Goal: Answer question/provide support: Answer question/provide support

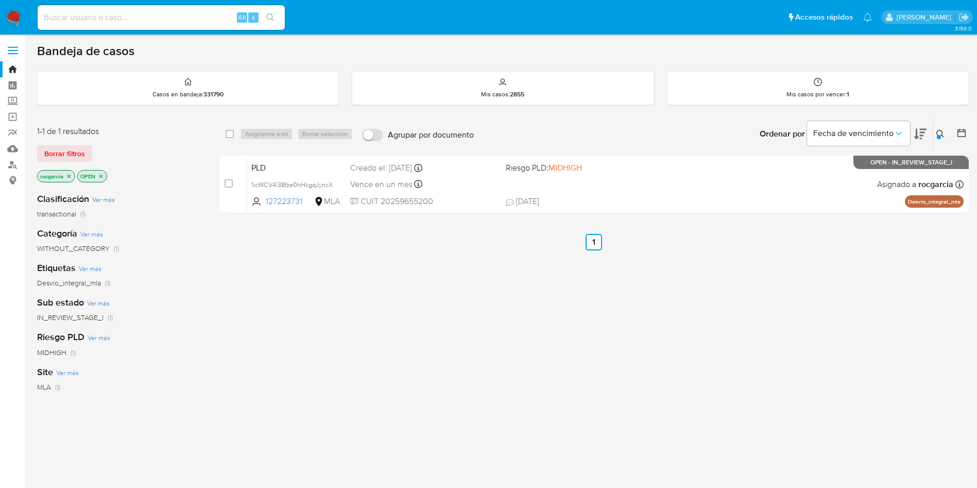
drag, startPoint x: 0, startPoint y: 0, endPoint x: 11, endPoint y: 16, distance: 20.0
click at [11, 16] on img at bounding box center [14, 18] width 18 height 18
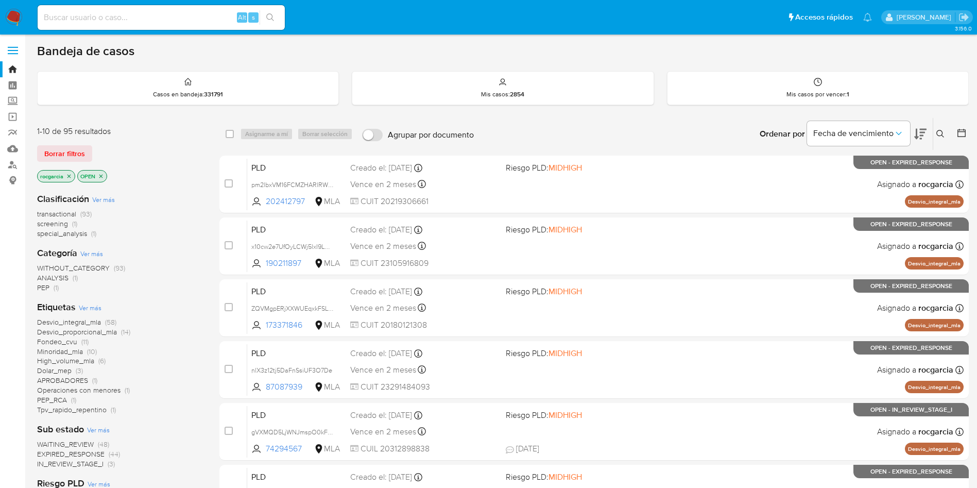
click at [944, 130] on icon at bounding box center [940, 134] width 8 height 8
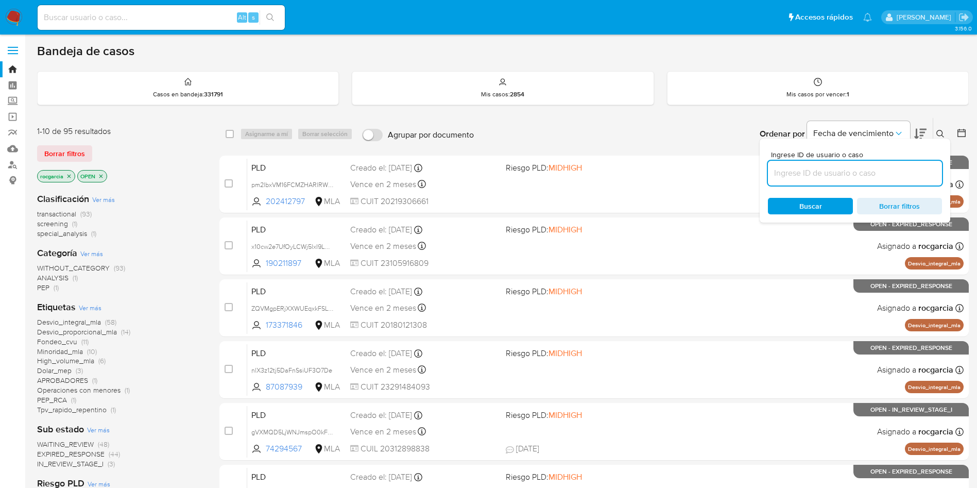
click at [822, 176] on input at bounding box center [855, 172] width 174 height 13
type input "173782150"
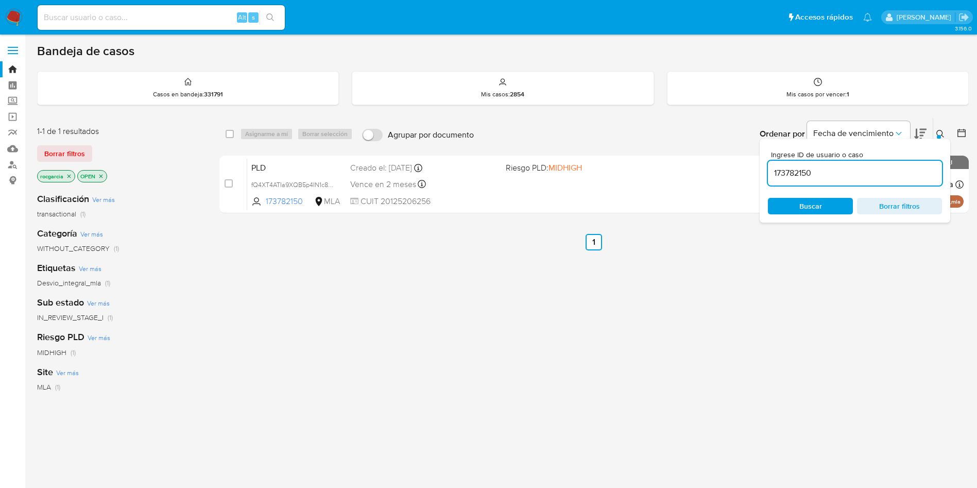
click at [941, 134] on icon at bounding box center [940, 134] width 8 height 8
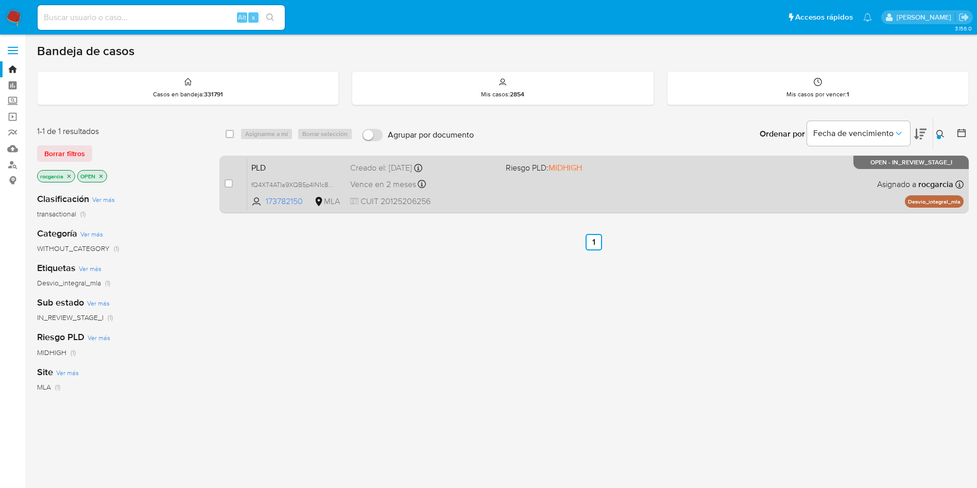
click at [548, 199] on div "PLD fQ4XT4ATIa9XQB5p4IN1c8EY 173782150 MLA Riesgo PLD: MIDHIGH Creado el: 12/08…" at bounding box center [605, 184] width 716 height 52
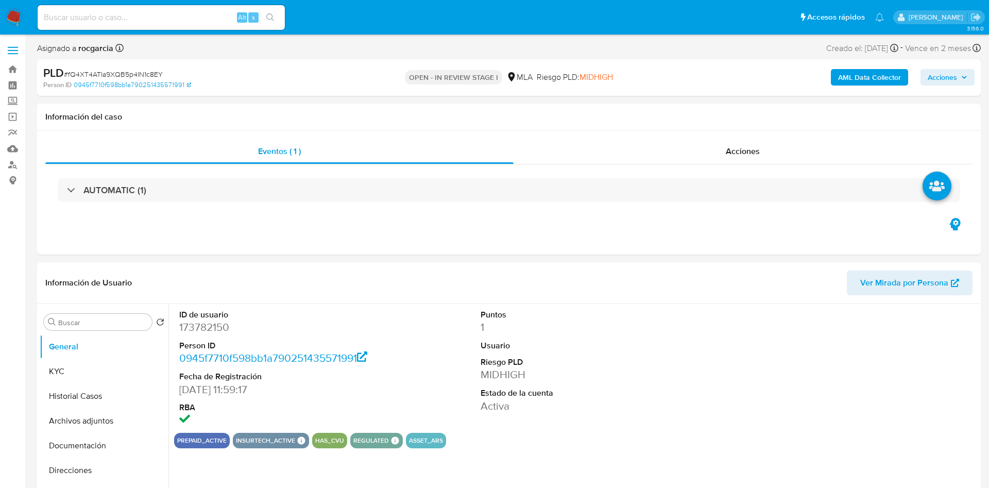
select select "10"
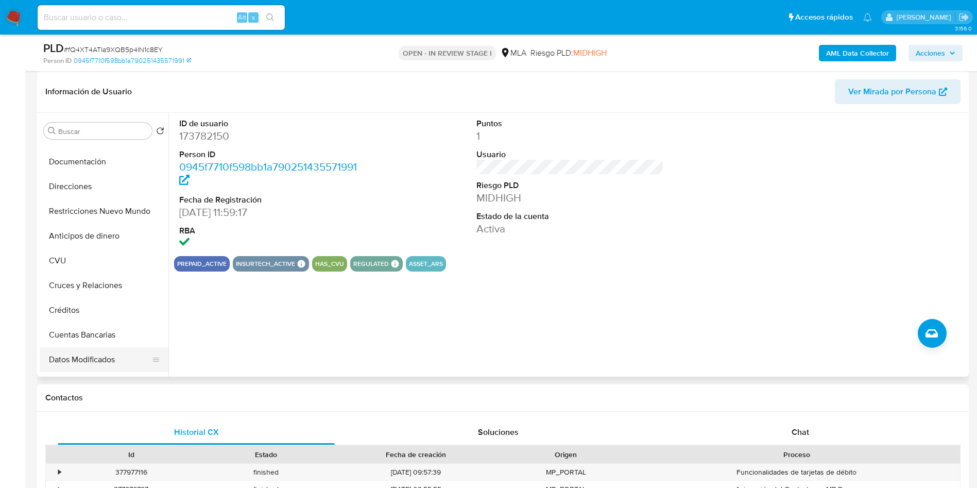
scroll to position [232, 0]
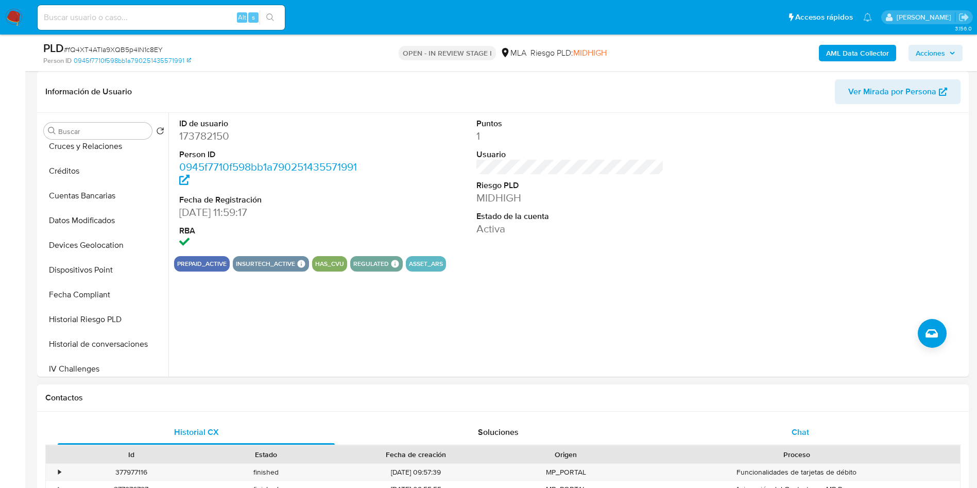
drag, startPoint x: 811, startPoint y: 424, endPoint x: 817, endPoint y: 424, distance: 6.2
click at [811, 423] on div "Chat" at bounding box center [800, 432] width 277 height 25
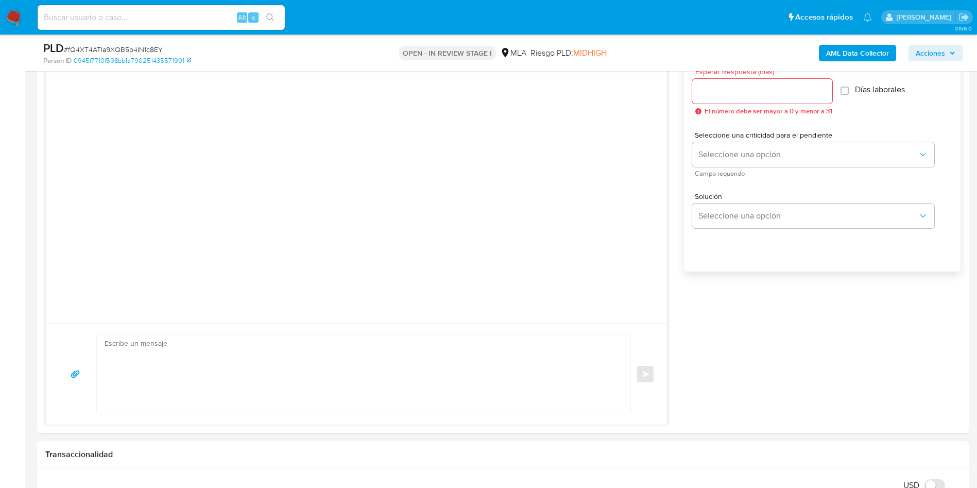
scroll to position [695, 0]
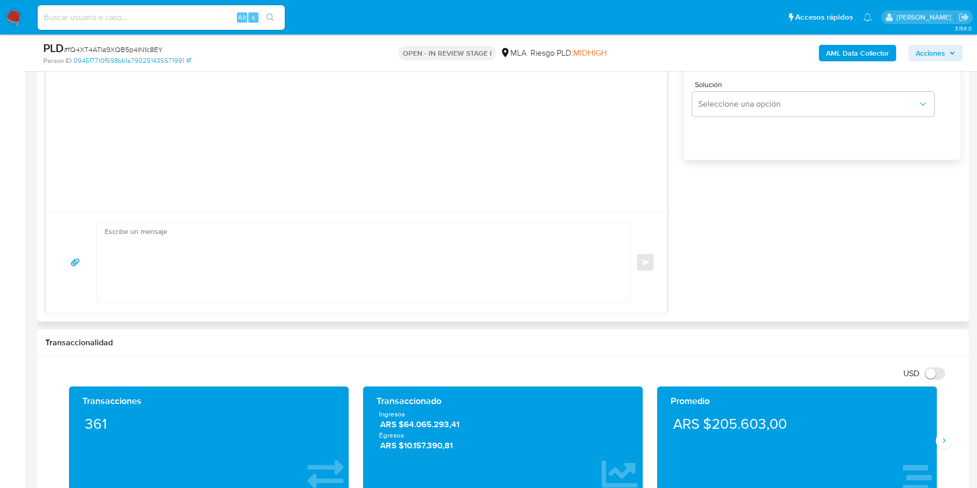
click at [208, 289] on textarea at bounding box center [361, 261] width 513 height 79
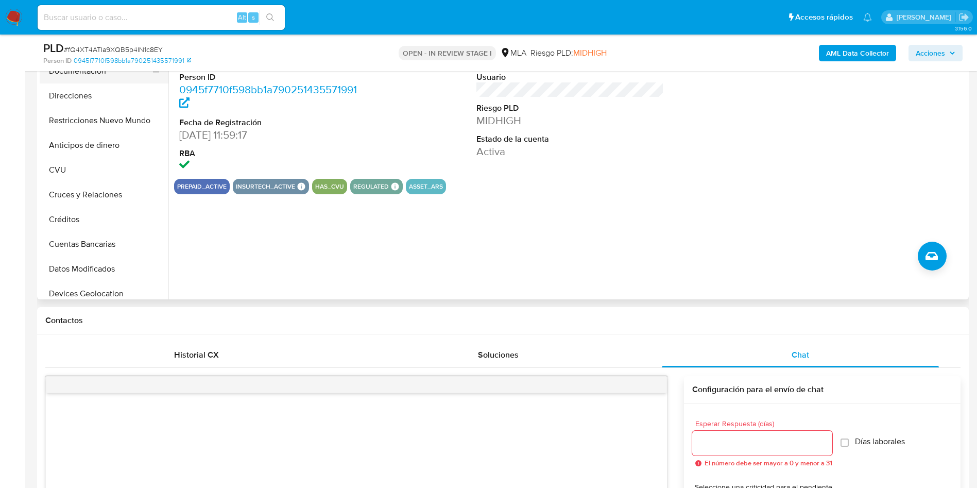
scroll to position [0, 0]
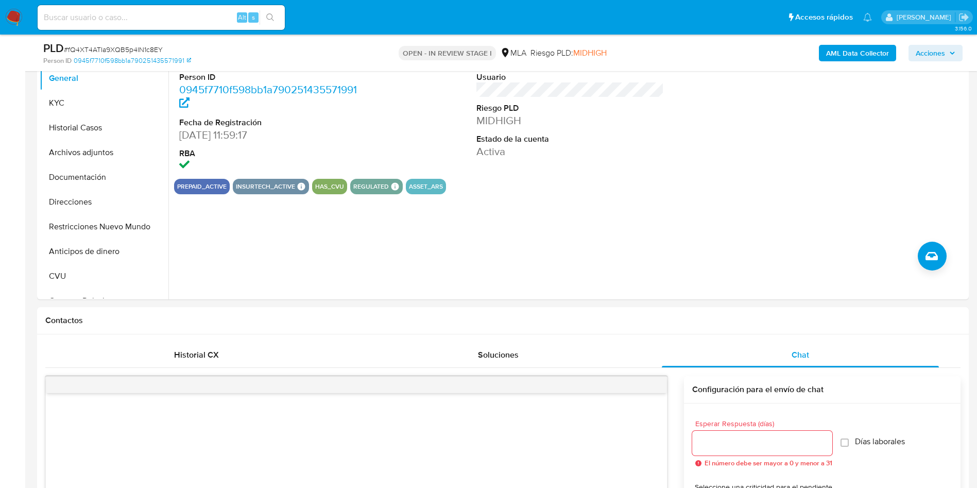
drag, startPoint x: 73, startPoint y: 113, endPoint x: 27, endPoint y: 153, distance: 60.9
click at [75, 110] on button "KYC" at bounding box center [104, 103] width 129 height 25
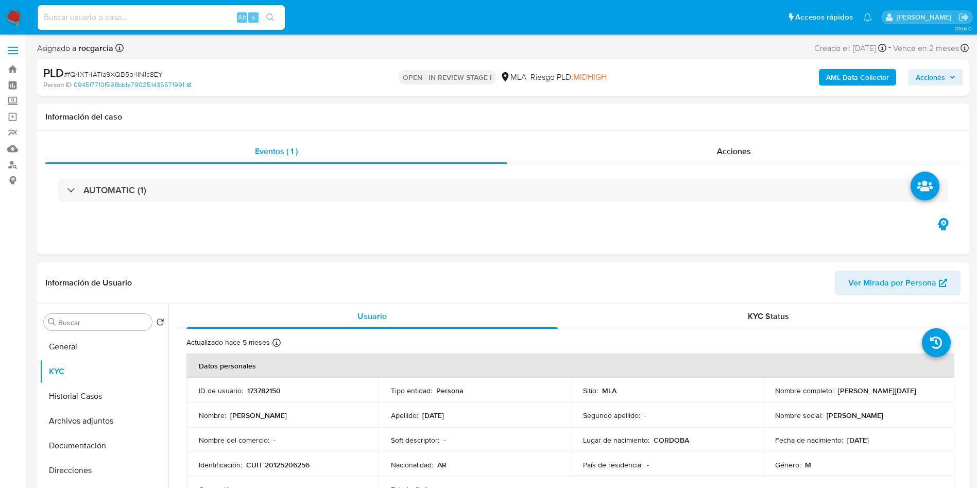
drag, startPoint x: 836, startPoint y: 388, endPoint x: 947, endPoint y: 389, distance: 110.7
click at [947, 389] on td "Nombre completo : Roberto Oscar Carnevale" at bounding box center [859, 390] width 192 height 25
copy p "[PERSON_NAME][DATE]"
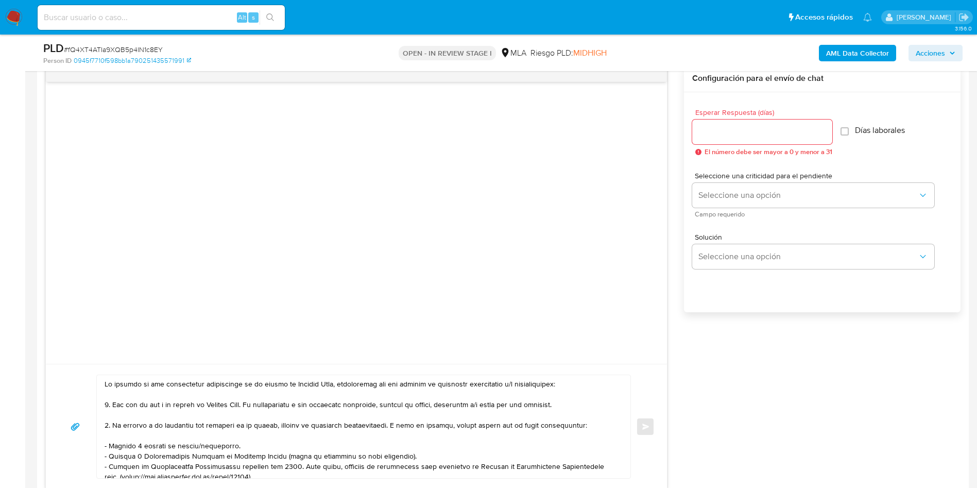
scroll to position [618, 0]
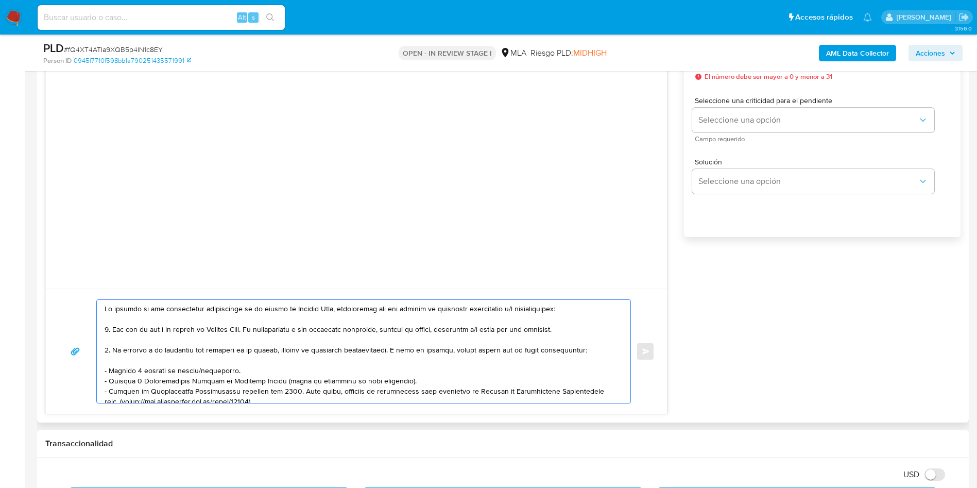
click at [107, 305] on textarea at bounding box center [361, 351] width 513 height 103
paste textarea "[PERSON_NAME][DATE]"
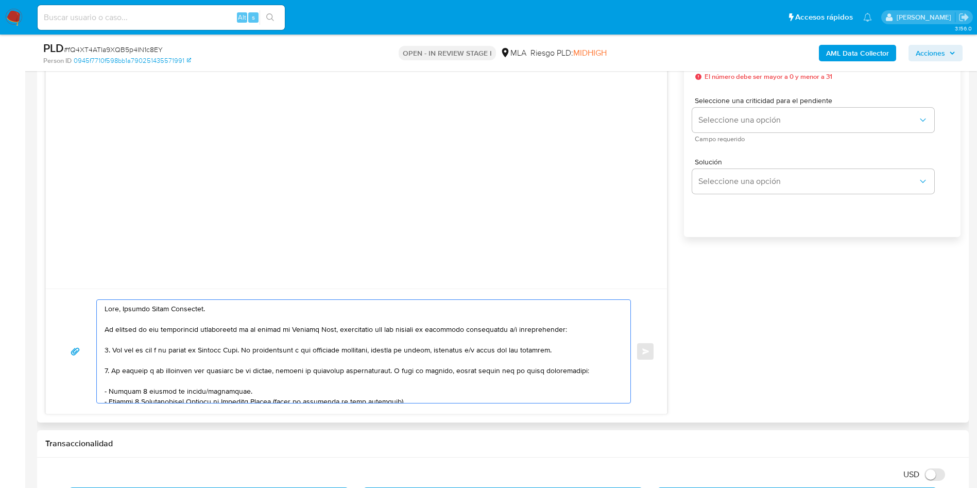
drag, startPoint x: 257, startPoint y: 349, endPoint x: 582, endPoint y: 355, distance: 325.6
click at [582, 355] on textarea at bounding box center [361, 351] width 513 height 103
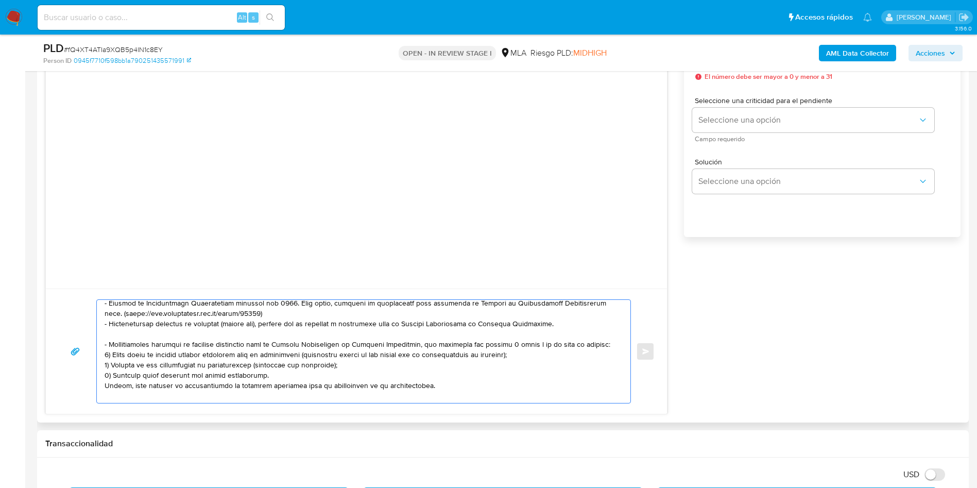
scroll to position [155, 0]
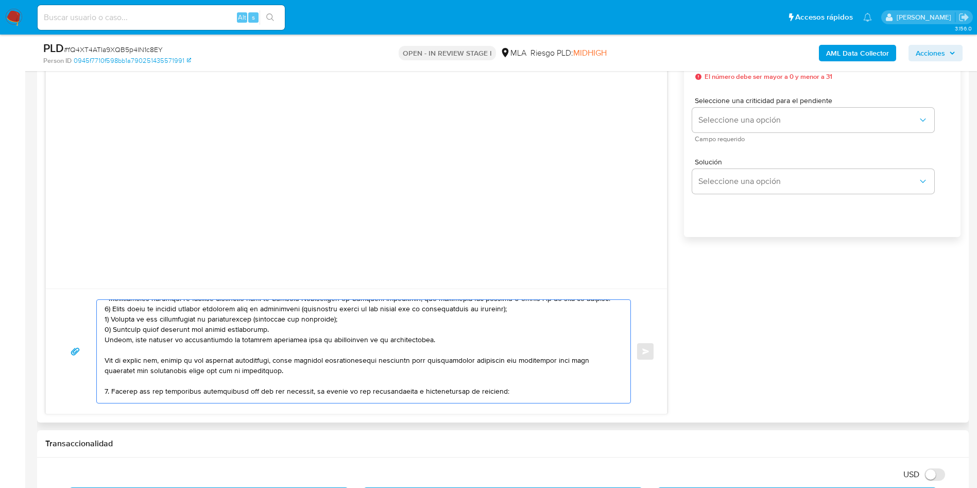
drag, startPoint x: 105, startPoint y: 326, endPoint x: 435, endPoint y: 339, distance: 330.4
click at [435, 339] on textarea at bounding box center [361, 351] width 513 height 103
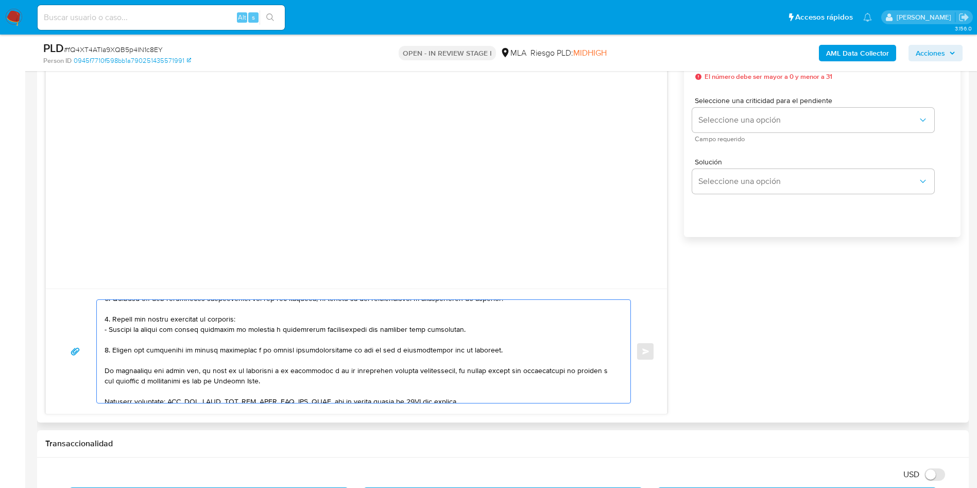
scroll to position [62, 0]
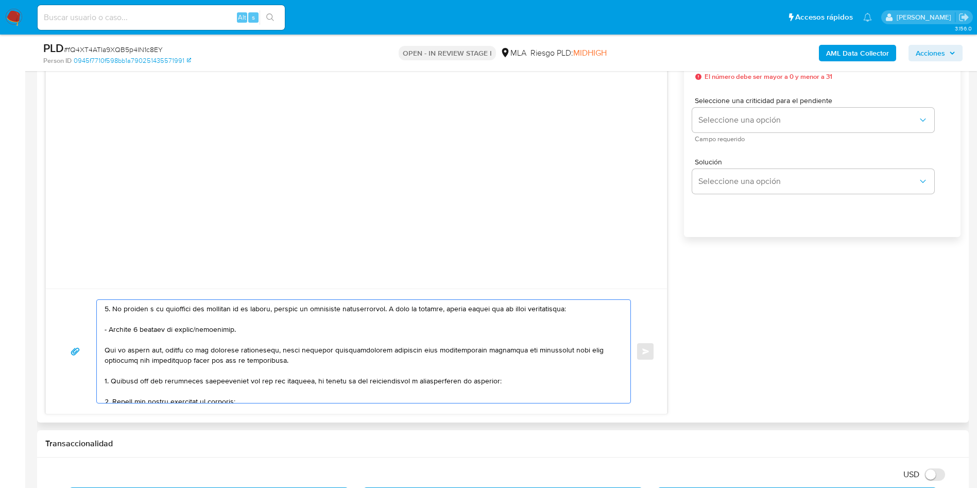
click at [172, 392] on textarea at bounding box center [361, 351] width 513 height 103
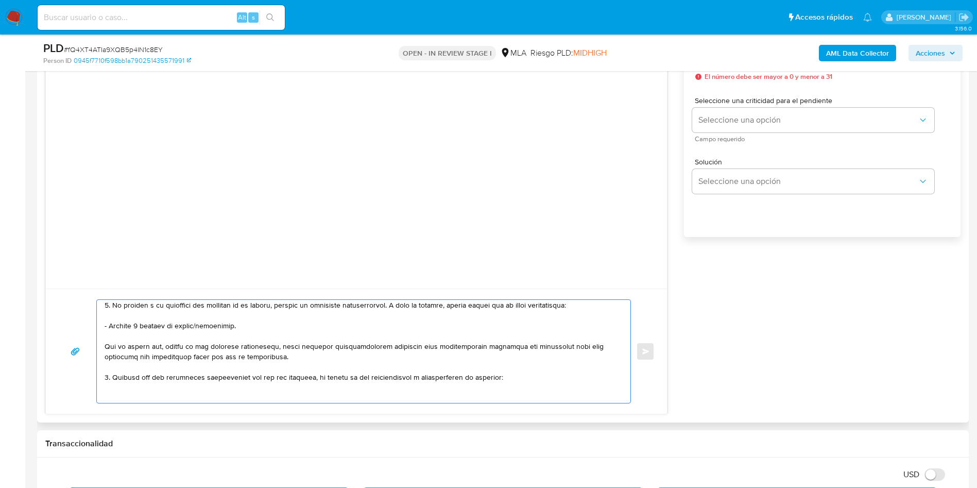
paste textarea "- Aladio Antonio Jose Alberto - 20169558826 (ACTIVIDAD: Servicios veterinarios …"
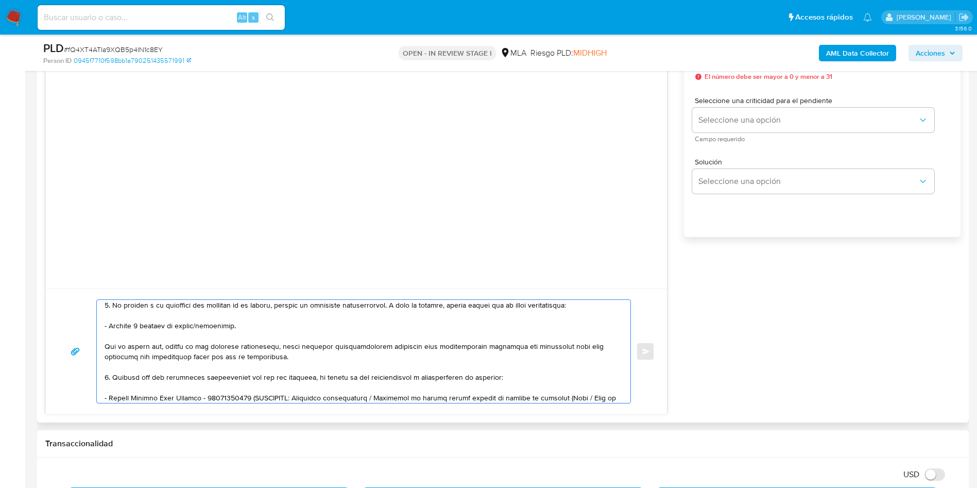
scroll to position [127, 0]
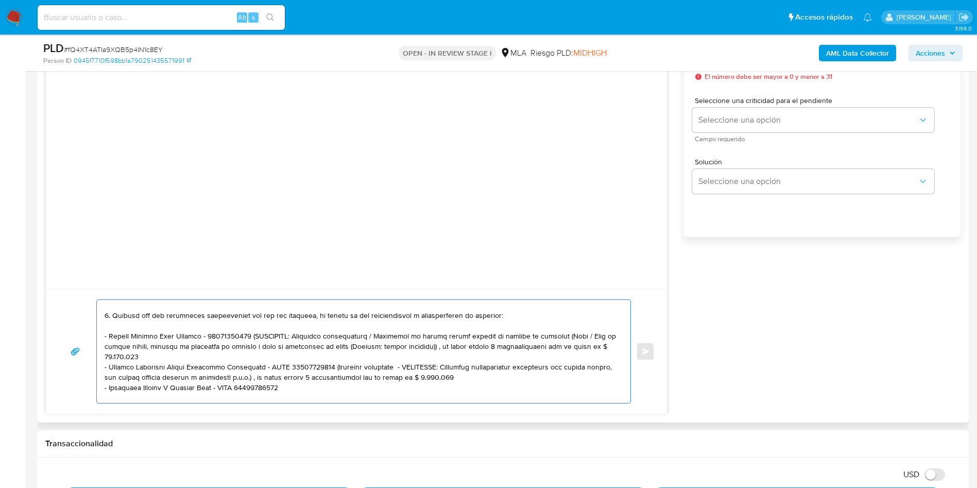
drag, startPoint x: 251, startPoint y: 335, endPoint x: 258, endPoint y: 352, distance: 17.8
click at [258, 352] on textarea at bounding box center [361, 351] width 513 height 103
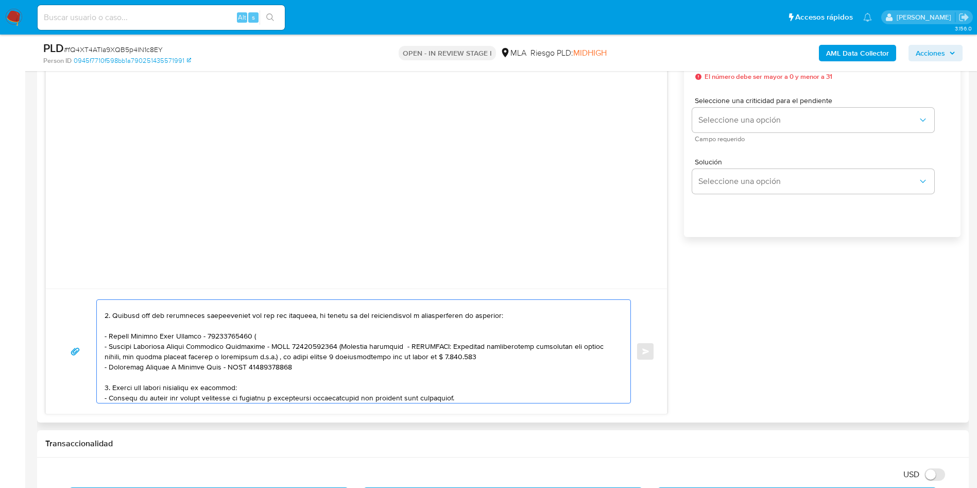
drag, startPoint x: 325, startPoint y: 346, endPoint x: 482, endPoint y: 355, distance: 156.9
click at [482, 355] on textarea at bounding box center [361, 351] width 513 height 103
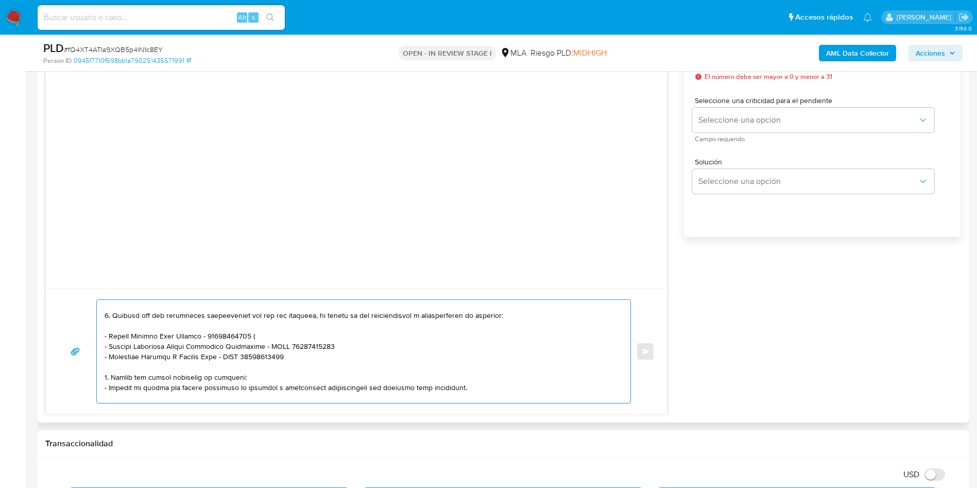
click at [258, 336] on textarea at bounding box center [361, 351] width 513 height 103
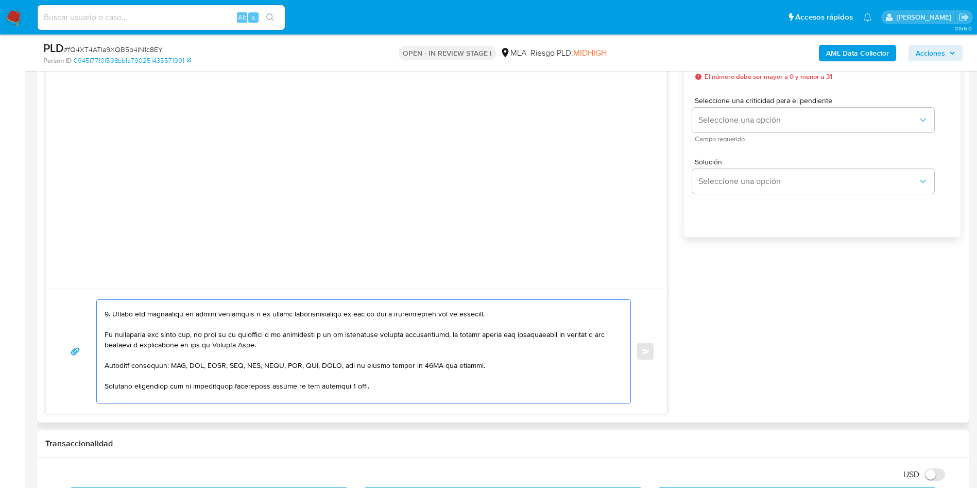
scroll to position [198, 0]
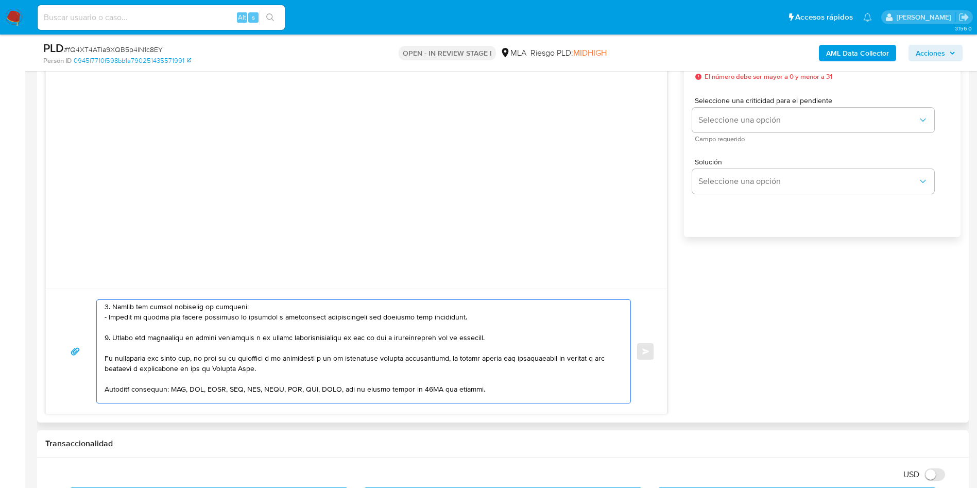
drag, startPoint x: 113, startPoint y: 378, endPoint x: 110, endPoint y: 336, distance: 41.3
click at [110, 336] on textarea at bounding box center [361, 351] width 513 height 103
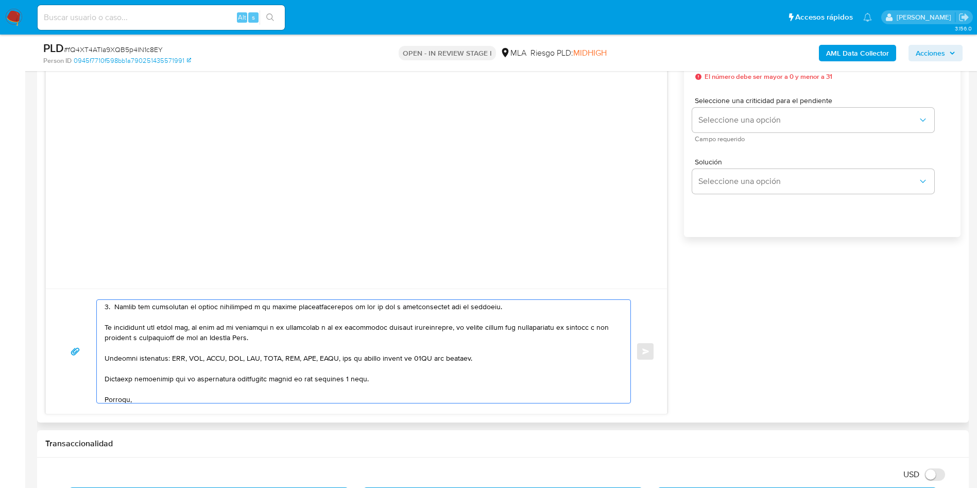
scroll to position [167, 0]
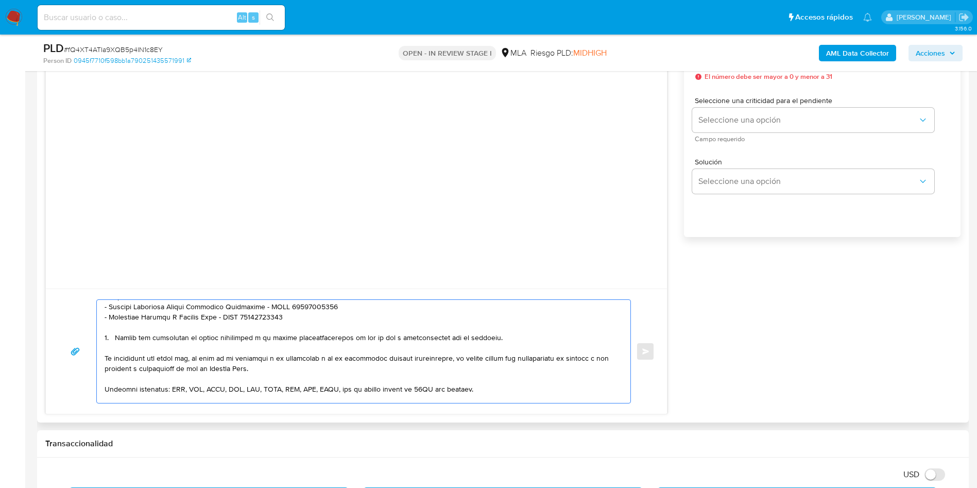
click at [392, 338] on textarea at bounding box center [361, 351] width 513 height 103
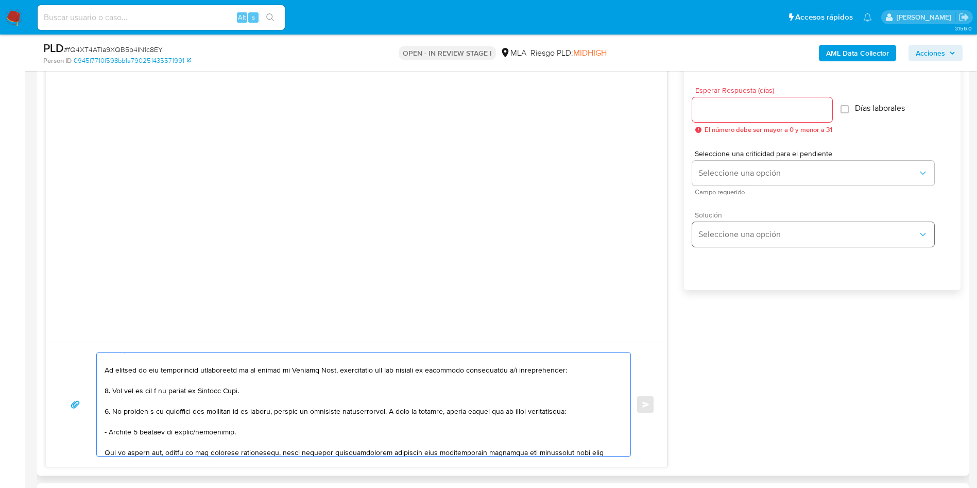
scroll to position [541, 0]
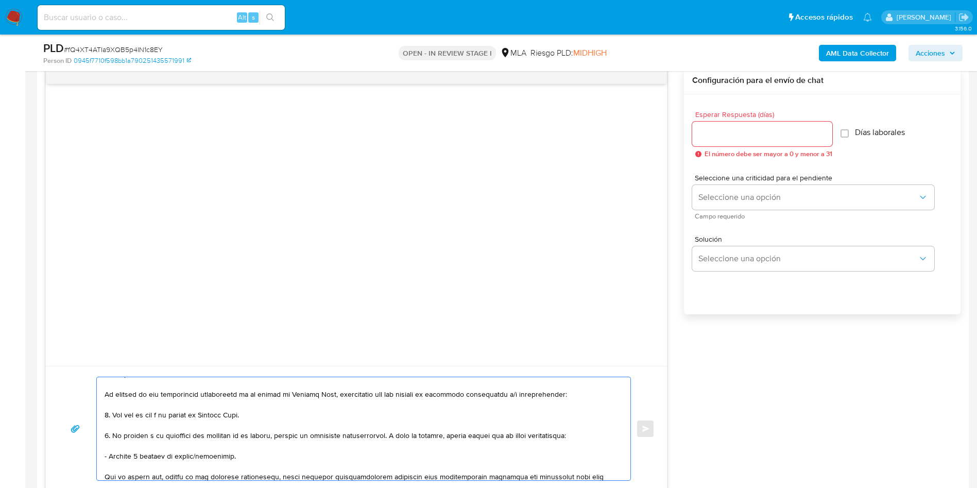
type textarea "Hola, Roberto Oscar Carnevale. En función de las operaciones registradas en tu …"
click at [773, 142] on div at bounding box center [762, 134] width 140 height 25
click at [770, 141] on div at bounding box center [762, 134] width 140 height 25
click at [765, 132] on input "Esperar Respuesta (días)" at bounding box center [762, 133] width 140 height 13
type input "3"
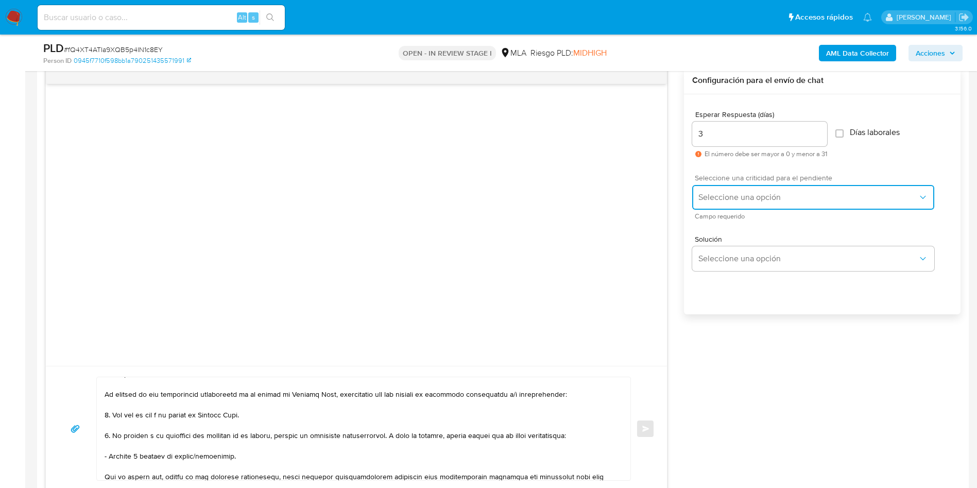
click at [744, 195] on span "Seleccione una opción" at bounding box center [807, 197] width 219 height 10
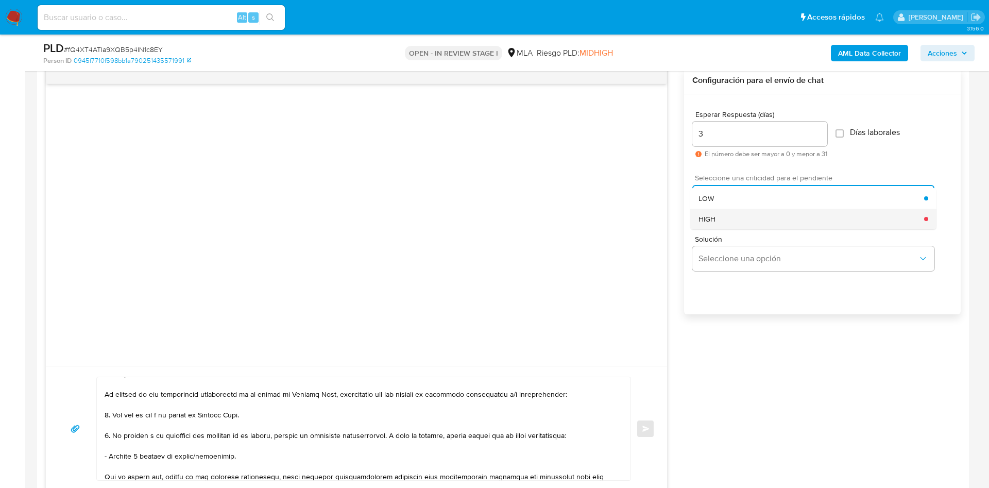
click at [748, 215] on div "HIGH" at bounding box center [811, 219] width 226 height 21
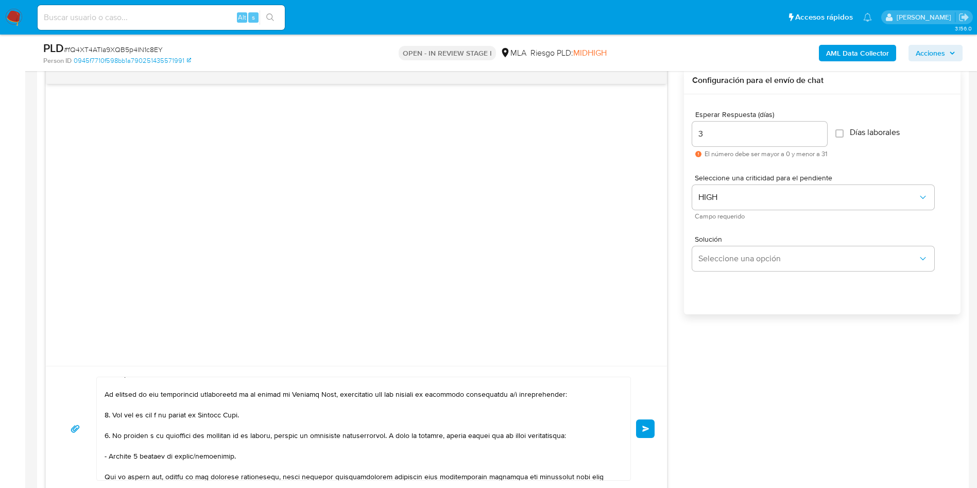
click at [648, 430] on span "Enviar" at bounding box center [645, 428] width 7 height 6
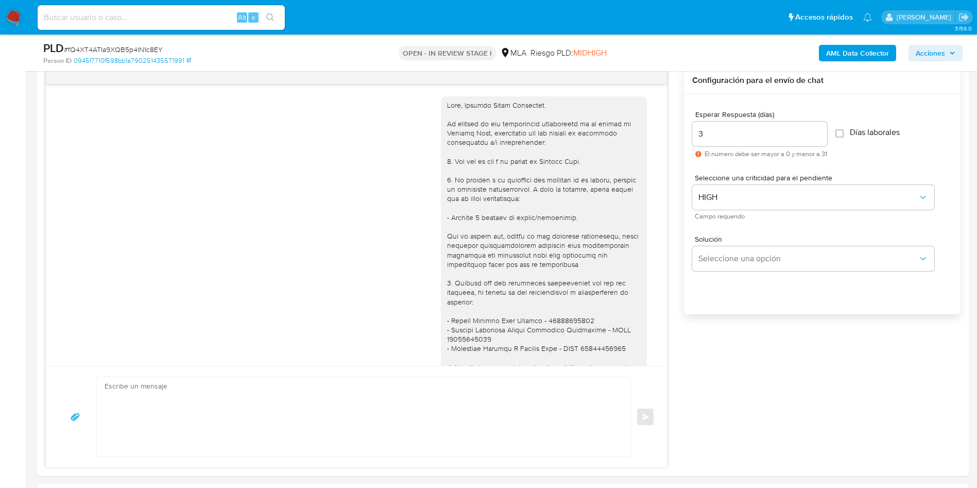
scroll to position [199, 0]
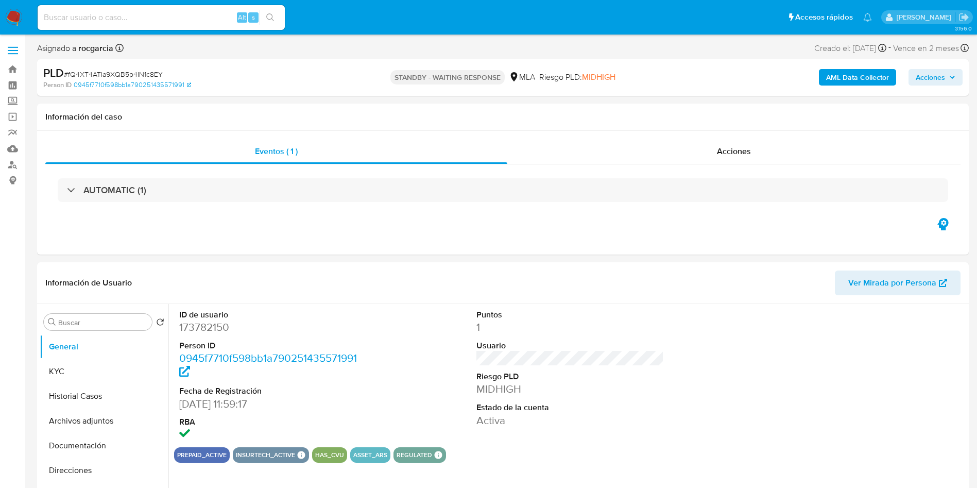
select select "10"
